Goal: Check status: Check status

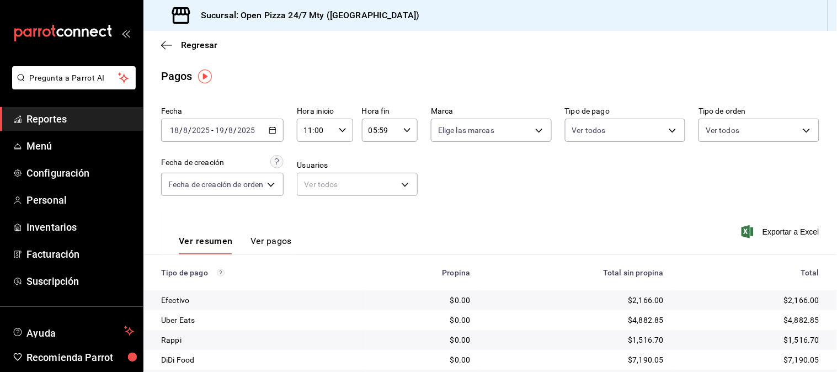
click at [280, 135] on div "[DATE] [DATE] - [DATE] [DATE]" at bounding box center [222, 130] width 123 height 23
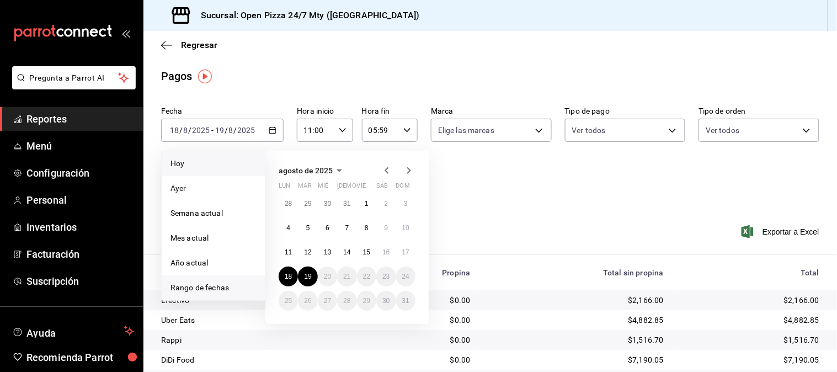
click at [205, 170] on li "Hoy" at bounding box center [213, 163] width 103 height 25
type input "00:00"
type input "23:59"
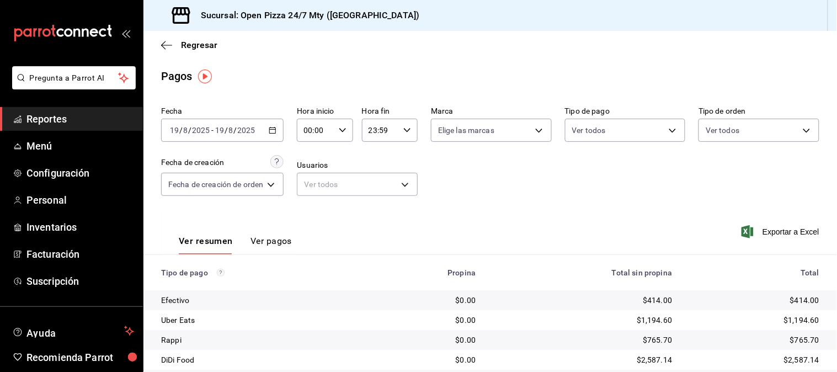
click at [343, 132] on \(Stroke\) "button" at bounding box center [343, 130] width 7 height 4
click at [308, 194] on button "11" at bounding box center [312, 205] width 23 height 22
click at [494, 199] on div at bounding box center [418, 186] width 837 height 372
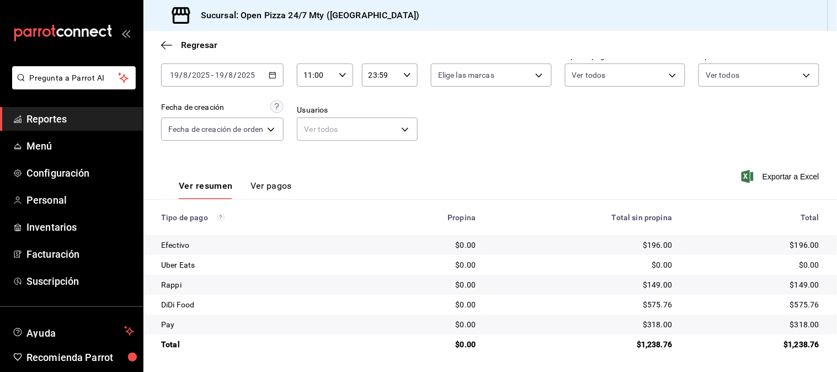
click at [478, 162] on div "Ver resumen Ver pagos Exportar a Excel" at bounding box center [491, 183] width 694 height 59
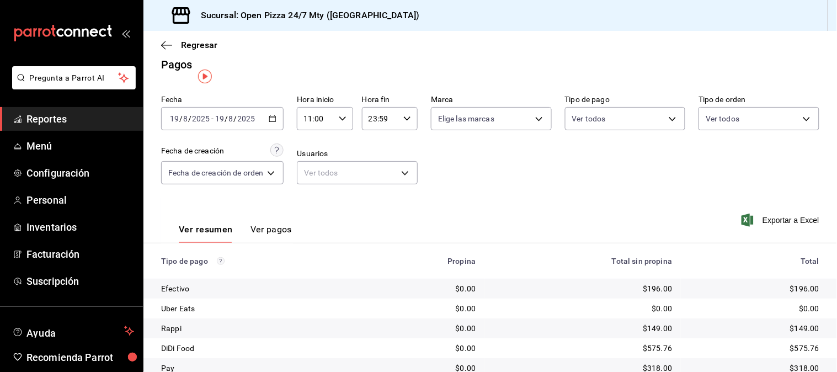
scroll to position [0, 0]
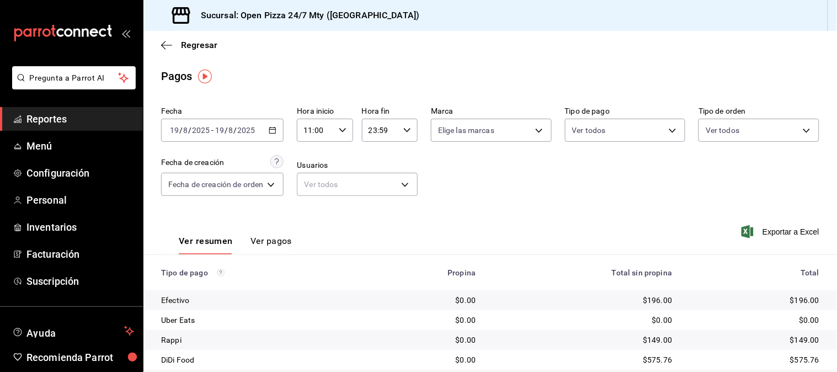
click at [277, 134] on icon "button" at bounding box center [273, 130] width 8 height 8
click at [316, 132] on input "11:00" at bounding box center [315, 130] width 37 height 22
click at [306, 160] on button "00" at bounding box center [312, 159] width 23 height 22
click at [460, 195] on div at bounding box center [418, 186] width 837 height 372
click at [460, 195] on div "Fecha [DATE] [DATE] - [DATE] [DATE] Hora inicio 00:00 Hora inicio Hora fin 23:5…" at bounding box center [490, 155] width 659 height 107
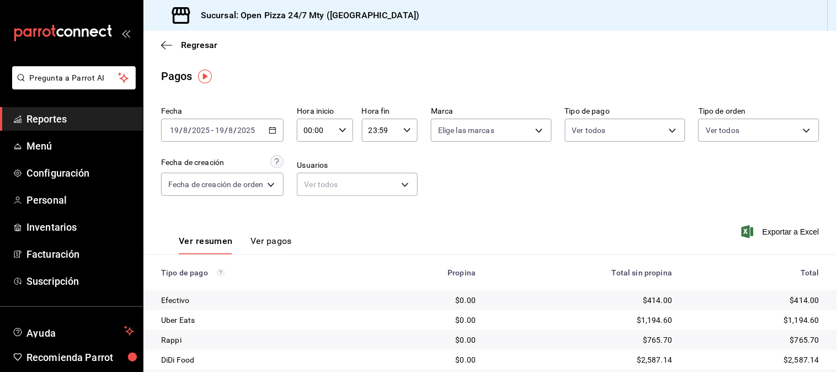
click at [462, 196] on div "Fecha [DATE] [DATE] - [DATE] [DATE] Hora inicio 00:00 Hora inicio Hora fin 23:5…" at bounding box center [490, 155] width 659 height 107
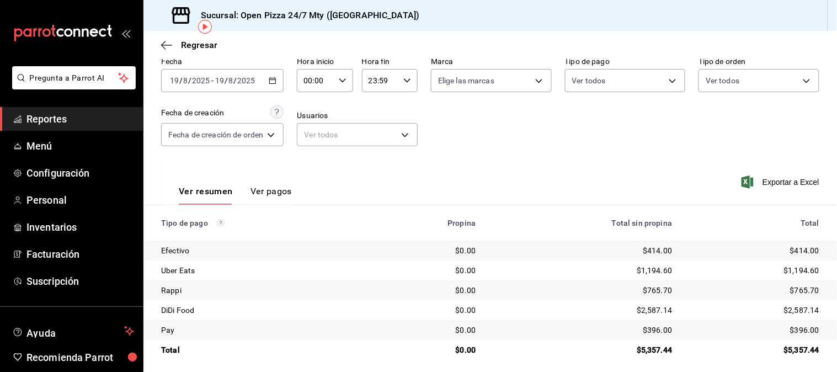
scroll to position [56, 0]
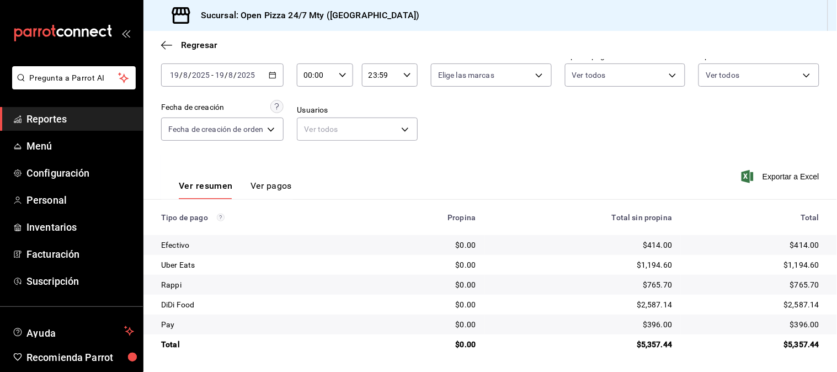
click at [274, 73] on icon "button" at bounding box center [273, 75] width 8 height 8
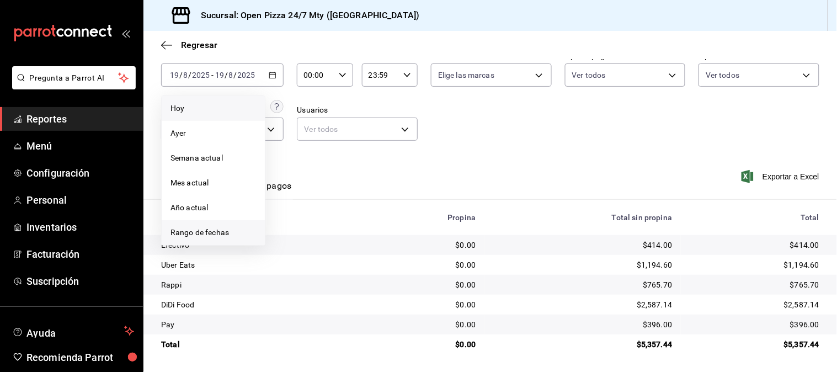
click at [190, 225] on li "Rango de fechas" at bounding box center [213, 232] width 103 height 25
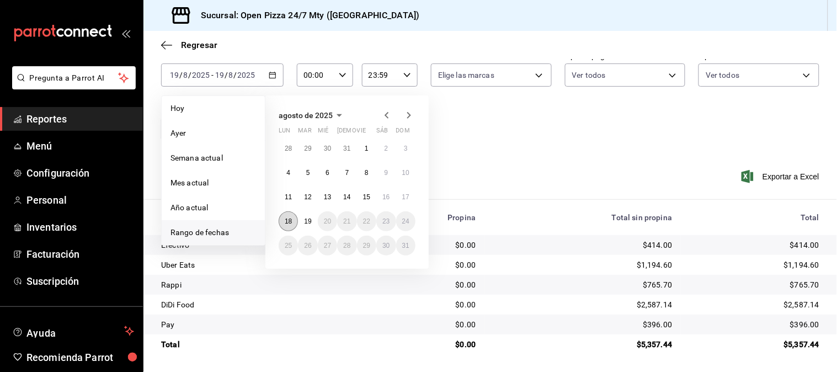
click at [290, 221] on abbr "18" at bounding box center [288, 222] width 7 height 8
click at [299, 221] on button "19" at bounding box center [307, 221] width 19 height 20
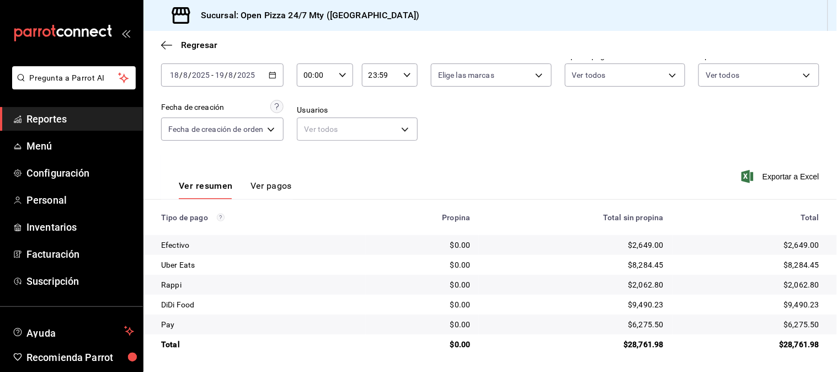
click at [311, 78] on input "00:00" at bounding box center [315, 75] width 37 height 22
click at [310, 150] on span "11" at bounding box center [313, 149] width 10 height 9
click at [266, 74] on div at bounding box center [418, 186] width 837 height 372
click at [272, 73] on icon "button" at bounding box center [273, 75] width 8 height 8
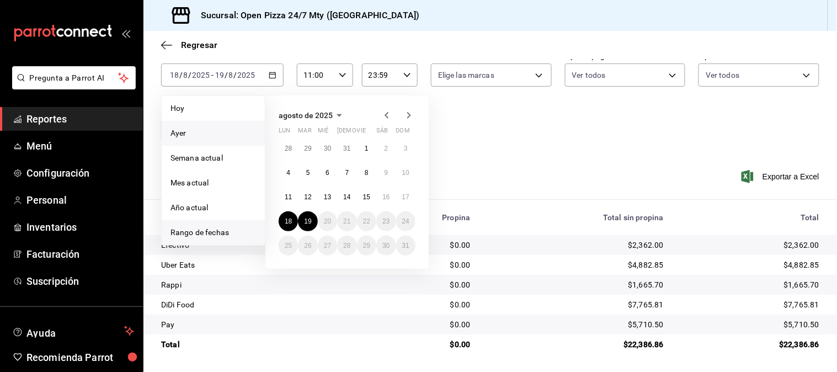
click at [202, 136] on span "Ayer" at bounding box center [214, 134] width 86 height 12
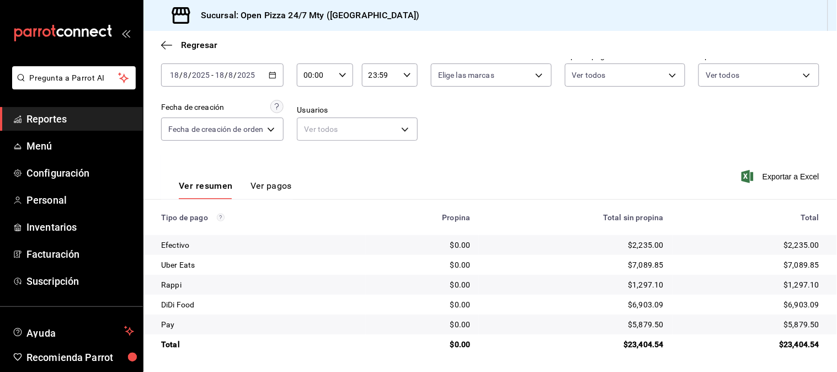
click at [460, 145] on div "Fecha [DATE] [DATE] - [DATE] [DATE] Hora inicio 00:00 Hora inicio Hora fin 23:5…" at bounding box center [490, 100] width 659 height 107
click at [317, 78] on input "00:00" at bounding box center [315, 75] width 37 height 22
click at [316, 140] on button "11" at bounding box center [312, 150] width 23 height 22
type input "11:00"
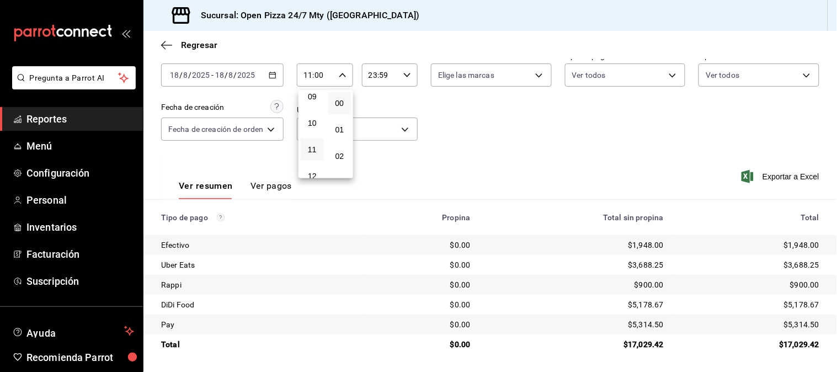
click at [450, 141] on div at bounding box center [418, 186] width 837 height 372
click at [450, 141] on div "00 01 02 03 04 05 06 07 08 09 10 11 12 13 14 15 16 17 18 19 20 21 22 23 00 01 0…" at bounding box center [418, 187] width 837 height 369
click at [380, 79] on input "23:59" at bounding box center [380, 75] width 37 height 22
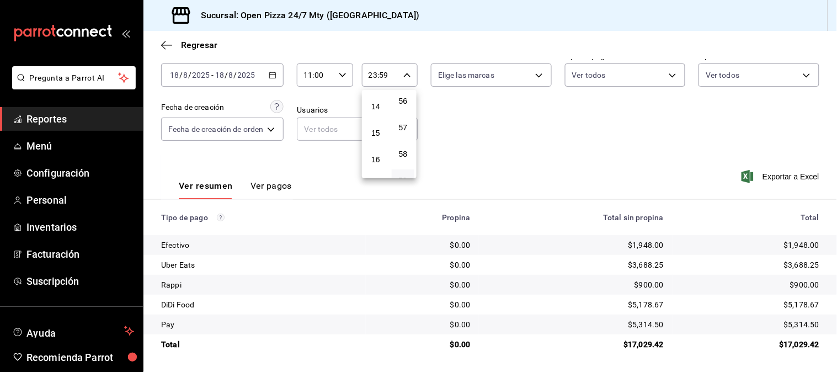
scroll to position [490, 0]
click at [375, 112] on span "19" at bounding box center [376, 116] width 10 height 9
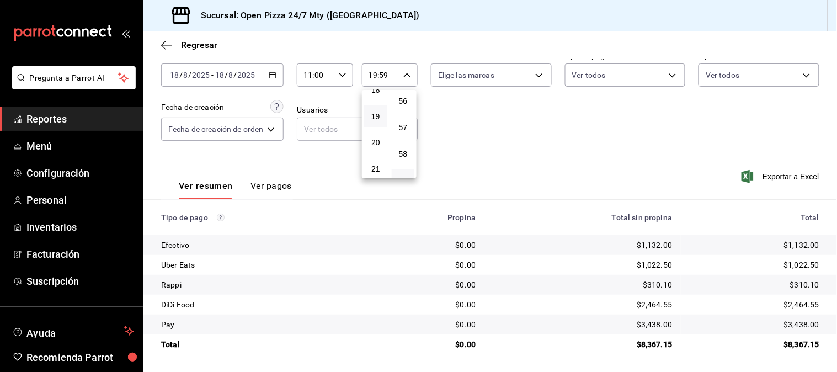
click at [471, 132] on div at bounding box center [418, 186] width 837 height 372
click at [406, 78] on icon "button" at bounding box center [408, 75] width 8 height 8
click at [377, 150] on span "18" at bounding box center [376, 151] width 10 height 9
type input "18:59"
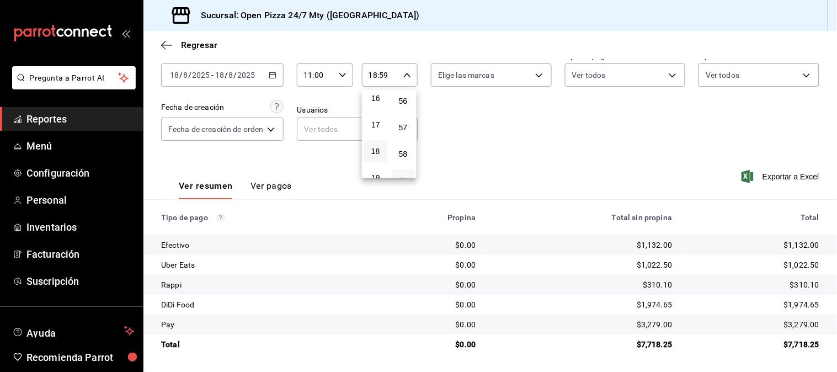
click at [490, 146] on div at bounding box center [418, 186] width 837 height 372
click at [490, 146] on div "00 01 02 03 04 05 06 07 08 09 10 11 12 13 14 15 16 17 18 19 20 21 22 23 00 01 0…" at bounding box center [418, 187] width 837 height 369
click at [490, 146] on div "Fecha [DATE] [DATE] - [DATE] [DATE] Hora inicio 11:00 Hora inicio Hora fin 18:5…" at bounding box center [490, 100] width 659 height 107
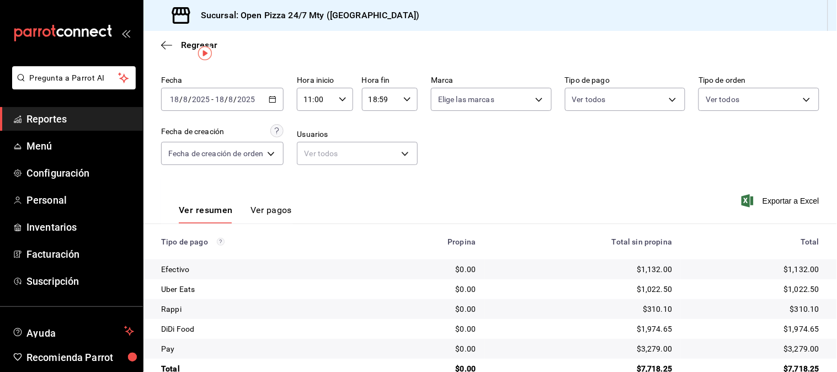
scroll to position [56, 0]
